Goal: Information Seeking & Learning: Find specific fact

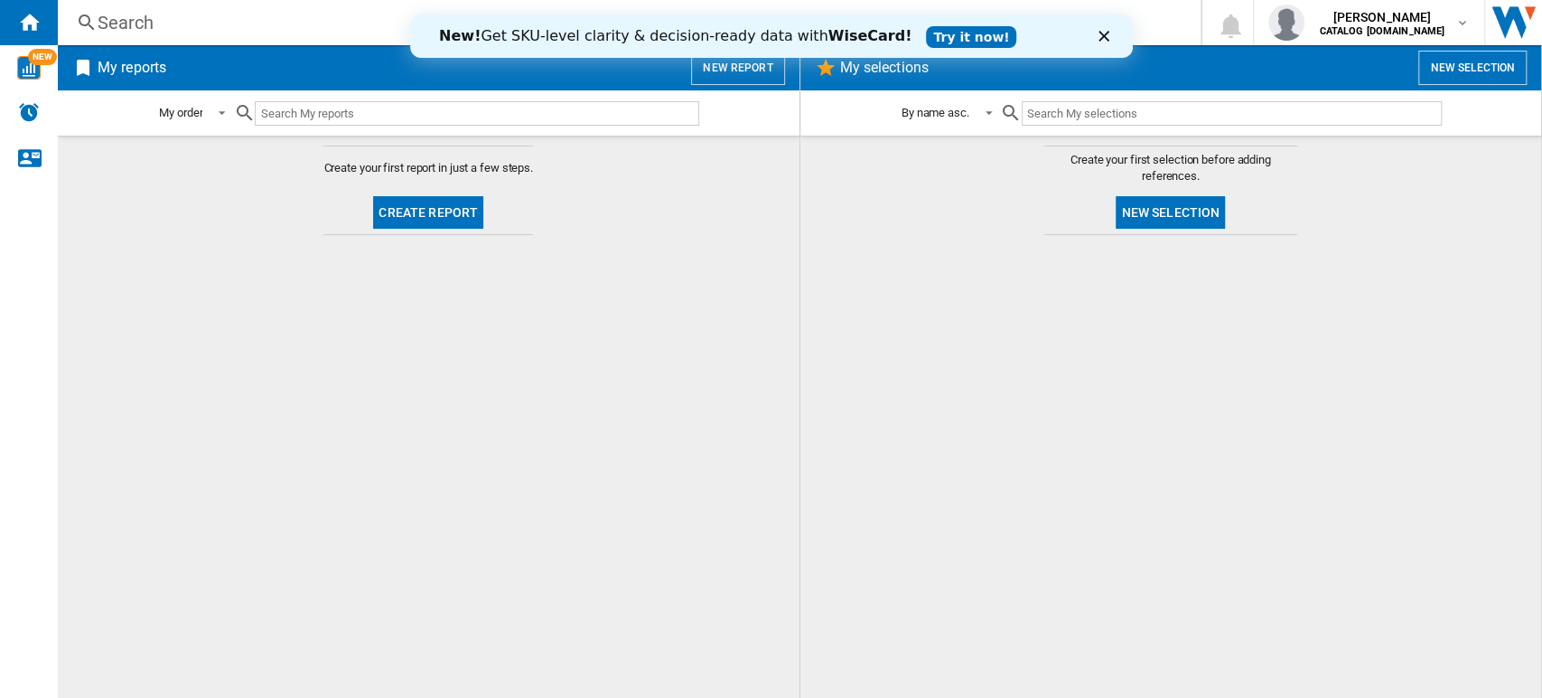
click at [109, 20] on div "Search" at bounding box center [626, 22] width 1056 height 25
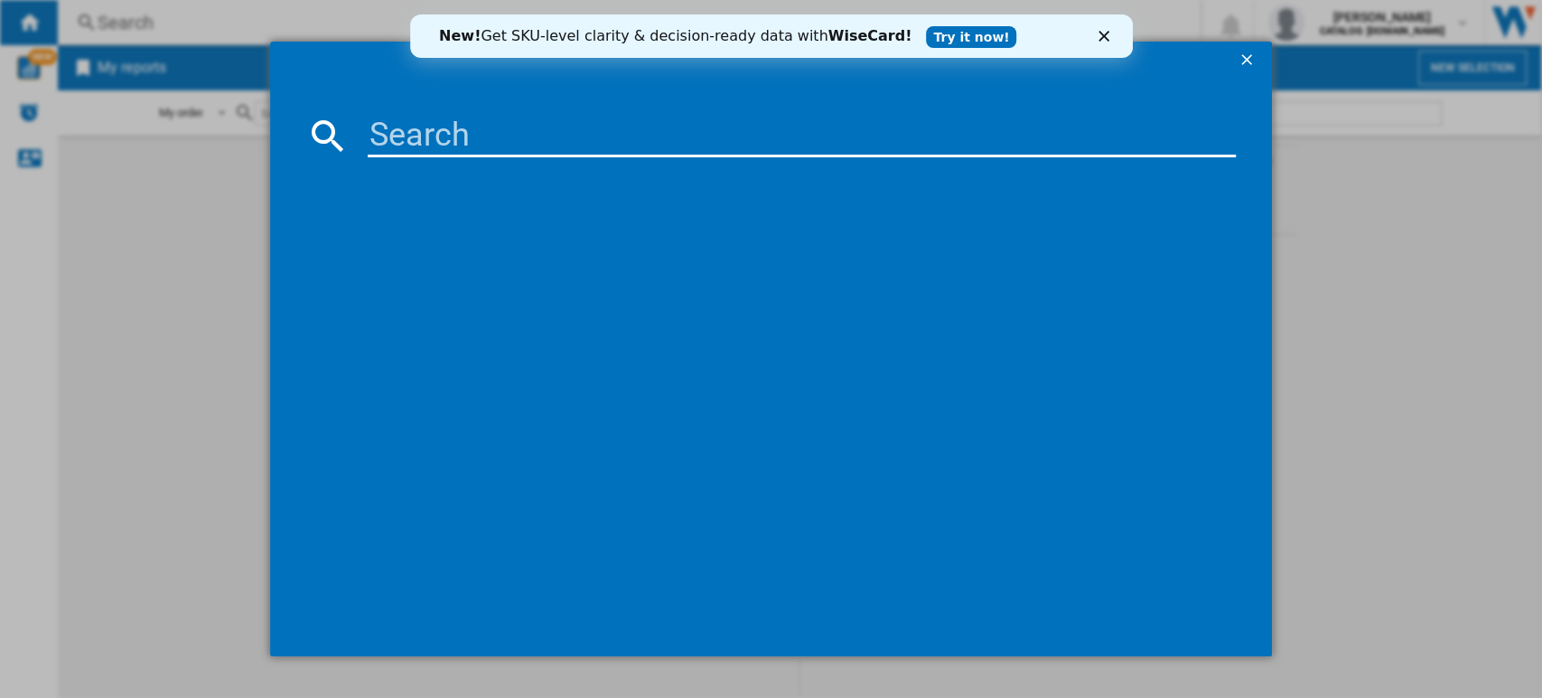
click at [404, 136] on input at bounding box center [802, 135] width 869 height 43
paste input "HDB95623NB"
type input "HDB95623NB"
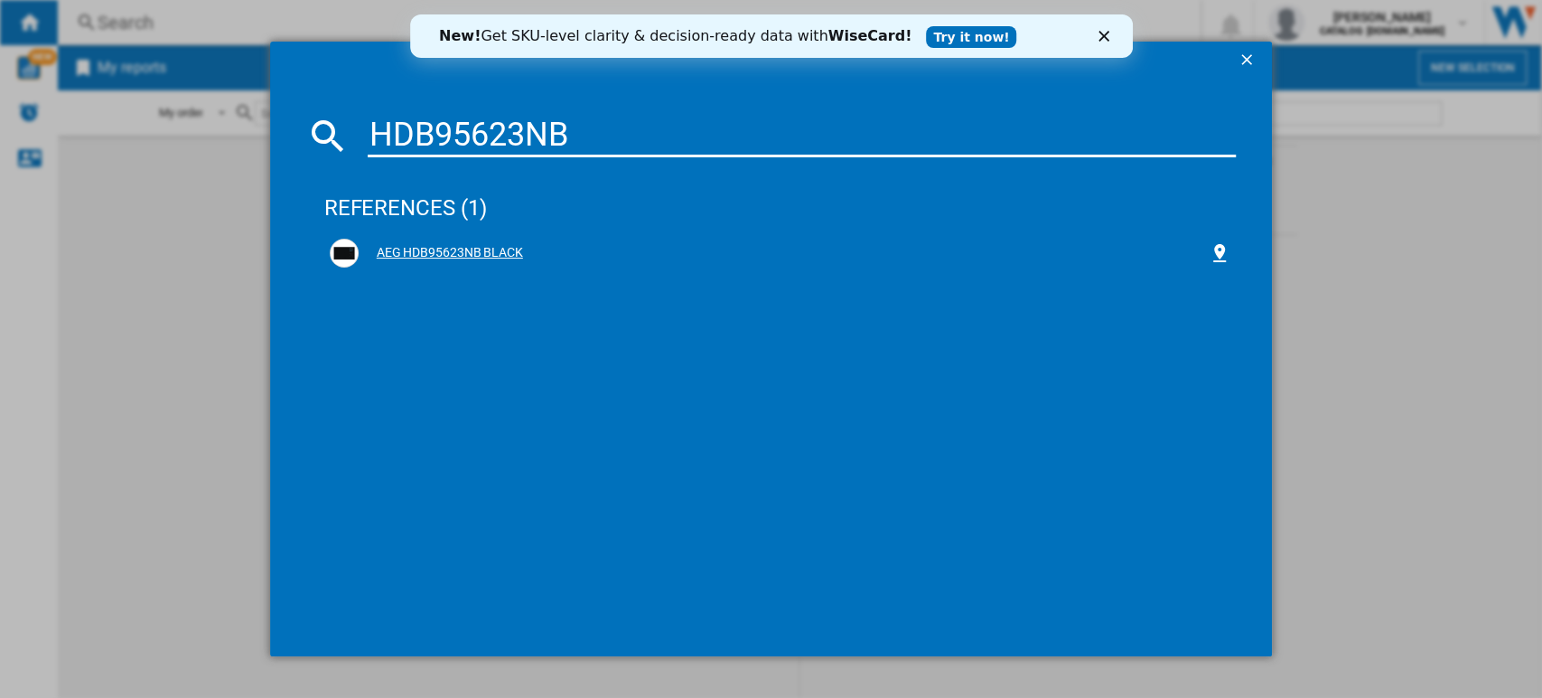
click at [419, 259] on div "AEG HDB95623NB BLACK" at bounding box center [784, 253] width 851 height 18
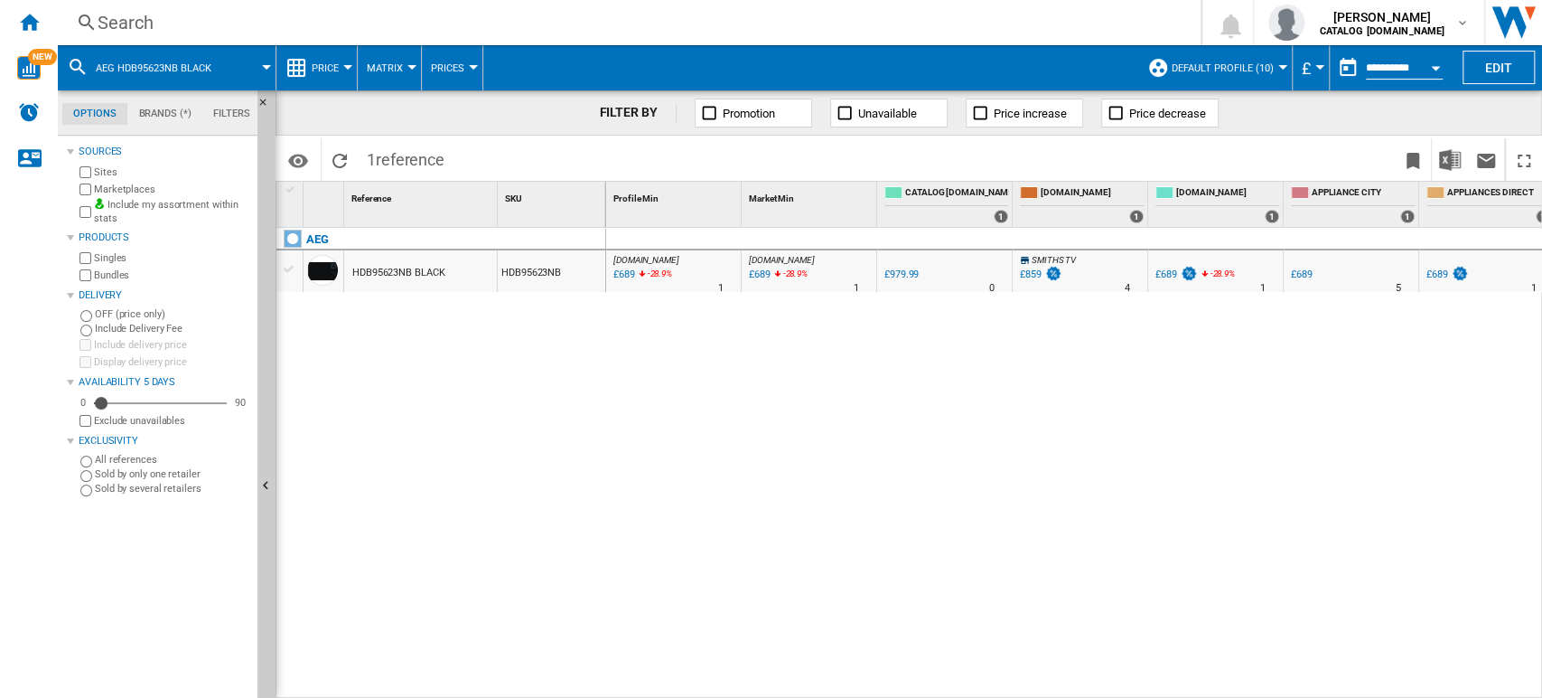
click at [1367, 686] on div "[DOMAIN_NAME] : AO -29.7 % £689 -28.9 % N/A 1 [DOMAIN_NAME] : AO [DOMAIN_NAME] …" at bounding box center [1074, 464] width 937 height 472
